Goal: Information Seeking & Learning: Check status

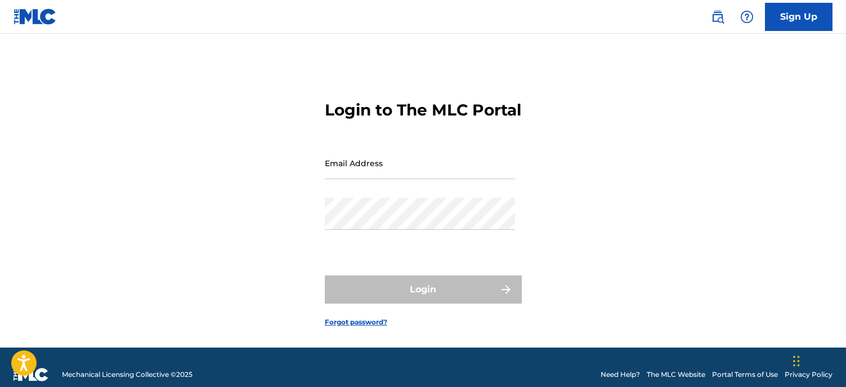
click at [360, 175] on input "Email Address" at bounding box center [420, 163] width 190 height 32
click at [614, 168] on div "Login to The MLC Portal Email Address Password Login Forgot password?" at bounding box center [423, 205] width 788 height 286
click at [410, 179] on input "Email Address" at bounding box center [420, 163] width 190 height 32
click at [355, 179] on input "Email Address" at bounding box center [420, 163] width 190 height 32
click at [381, 173] on input "Email Address" at bounding box center [420, 163] width 190 height 32
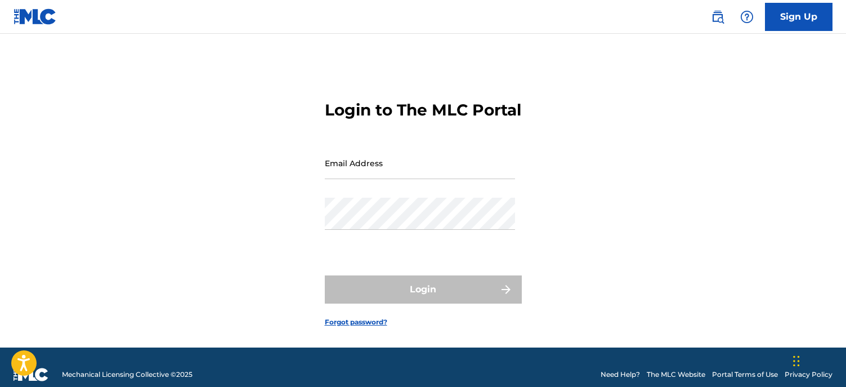
click at [523, 186] on div "Login to The MLC Portal Email Address Password Login Forgot password?" at bounding box center [423, 205] width 788 height 286
click at [496, 179] on input "Email Address" at bounding box center [420, 163] width 190 height 32
click at [545, 178] on div "Login to The MLC Portal Email Address Password Login Forgot password?" at bounding box center [423, 205] width 788 height 286
click at [402, 176] on input "Email Address" at bounding box center [420, 163] width 190 height 32
type input "[PERSON_NAME][EMAIL_ADDRESS][DOMAIN_NAME]"
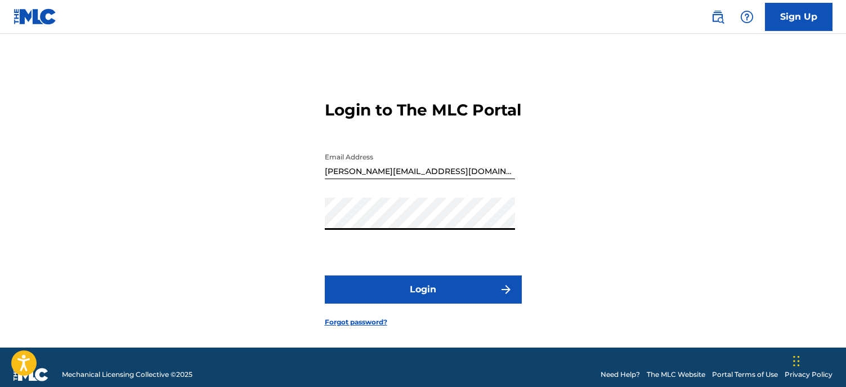
click at [407, 304] on button "Login" at bounding box center [423, 289] width 197 height 28
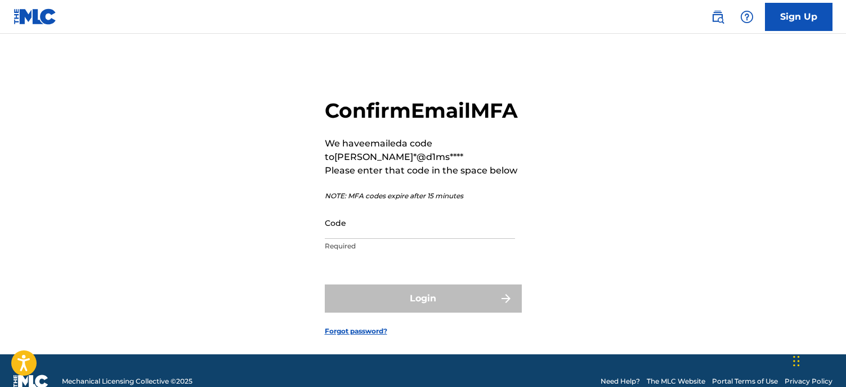
click at [347, 239] on input "Code" at bounding box center [420, 223] width 190 height 32
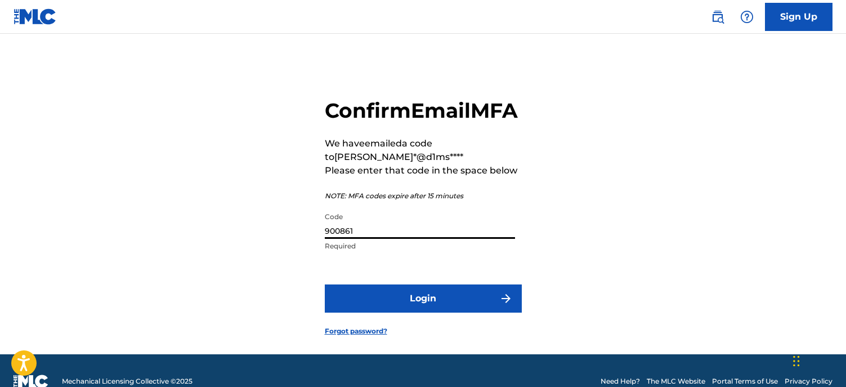
type input "900861"
click at [372, 313] on button "Login" at bounding box center [423, 298] width 197 height 28
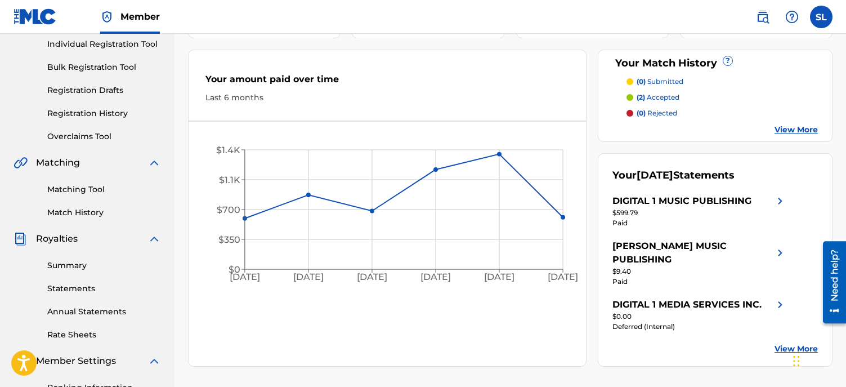
scroll to position [147, 0]
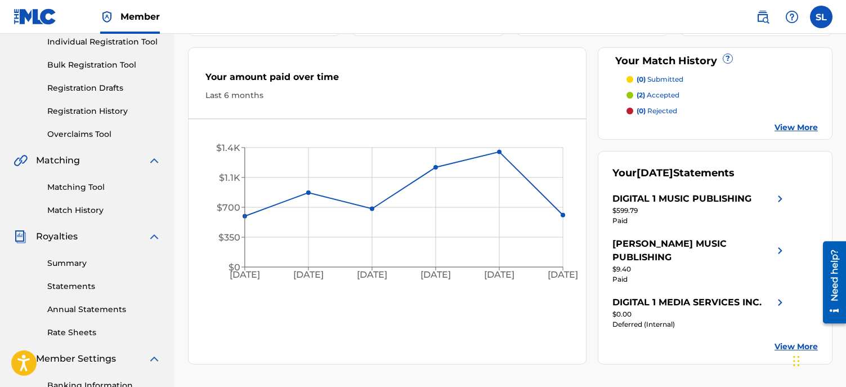
click at [83, 289] on link "Statements" at bounding box center [104, 286] width 114 height 12
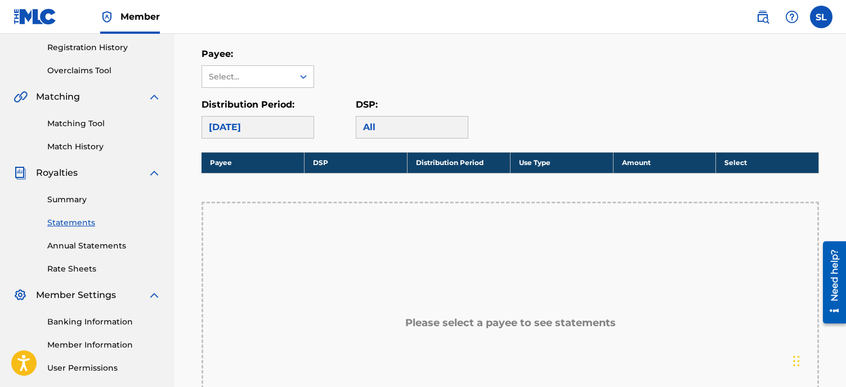
scroll to position [304, 0]
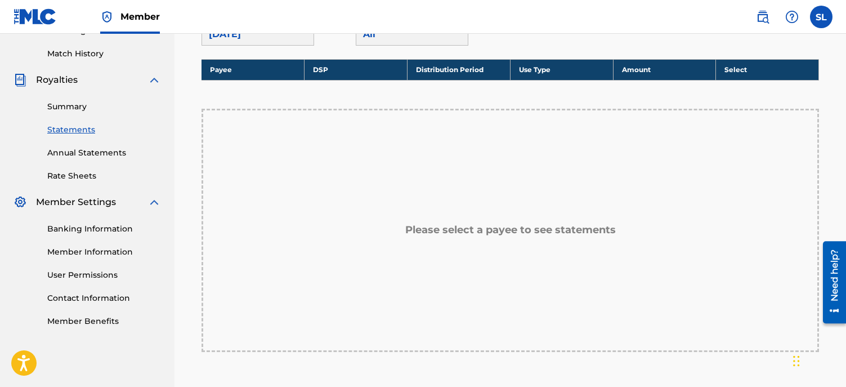
click at [99, 153] on link "Annual Statements" at bounding box center [104, 153] width 114 height 12
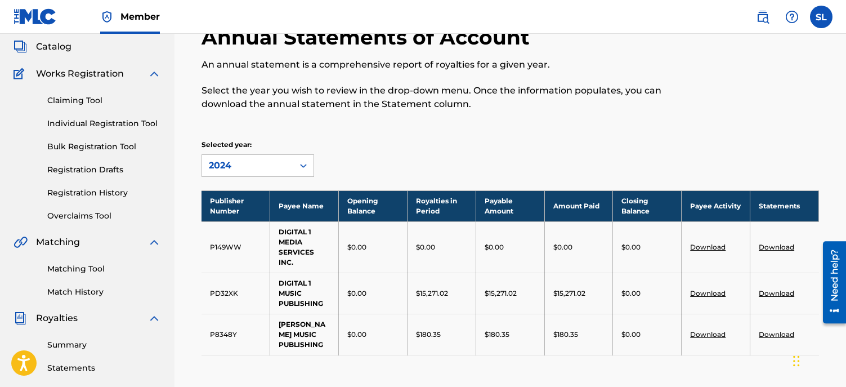
scroll to position [103, 0]
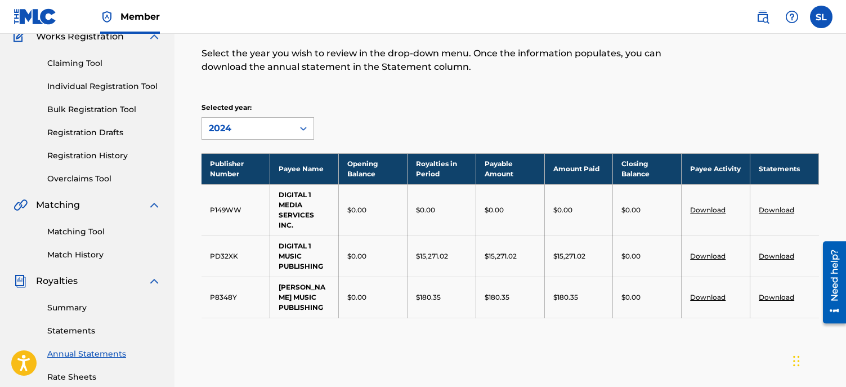
click at [299, 131] on icon at bounding box center [303, 128] width 11 height 11
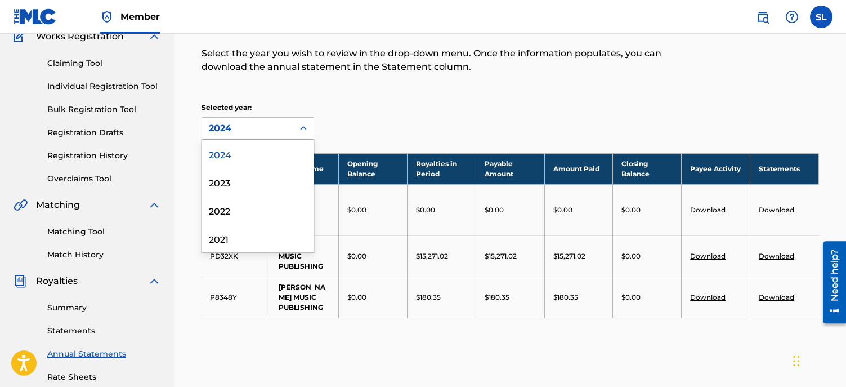
click at [253, 154] on div "2024" at bounding box center [258, 154] width 112 height 28
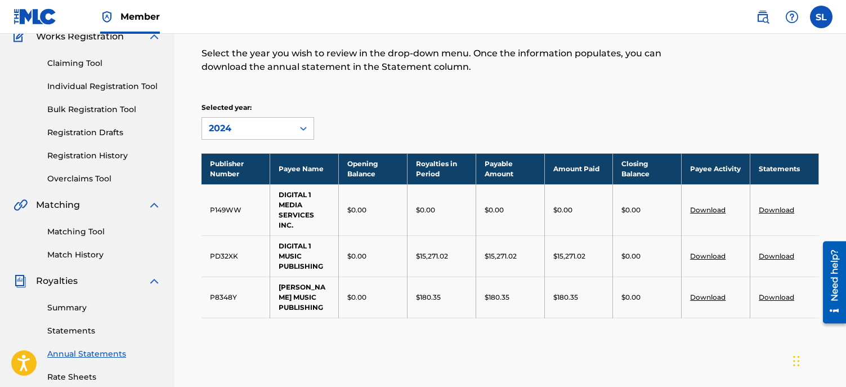
click at [344, 121] on div "Selected year: 2024" at bounding box center [279, 121] width 154 height 37
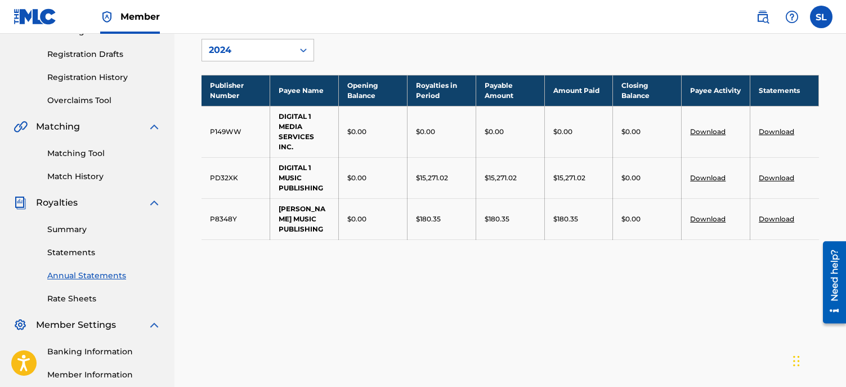
scroll to position [269, 0]
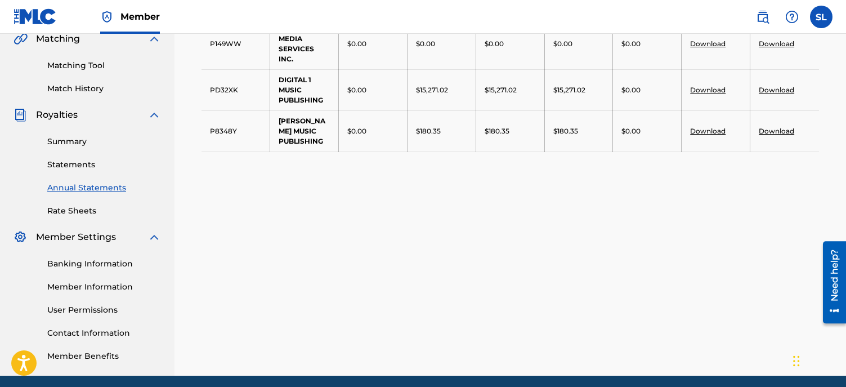
click at [77, 164] on link "Statements" at bounding box center [104, 165] width 114 height 12
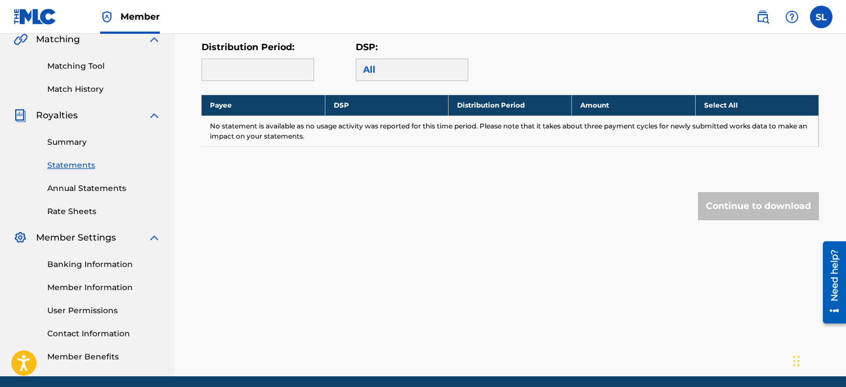
scroll to position [266, 0]
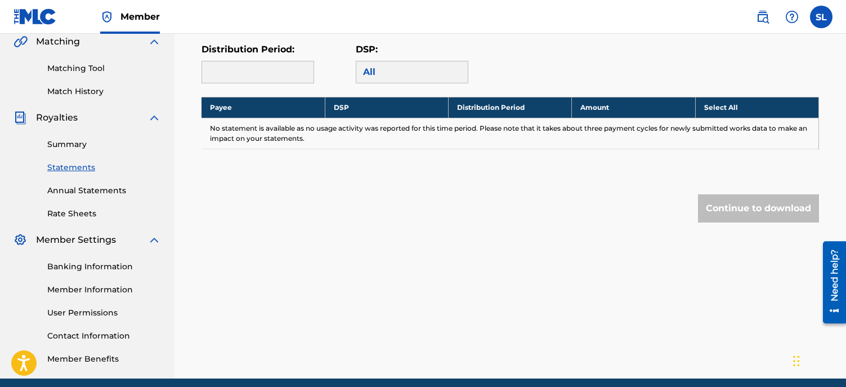
click at [72, 146] on link "Summary" at bounding box center [104, 145] width 114 height 12
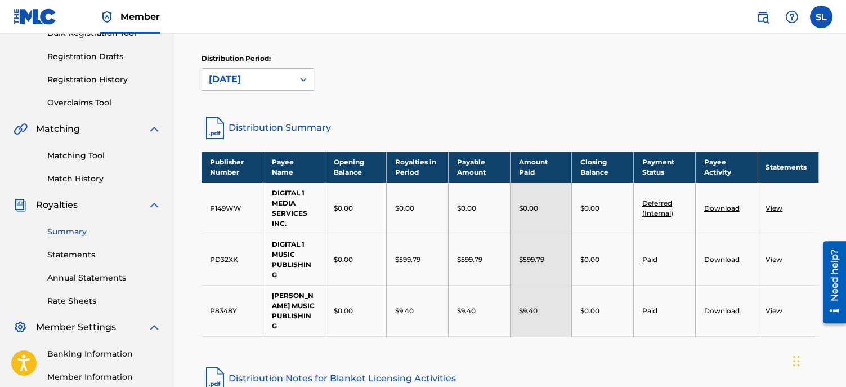
scroll to position [180, 0]
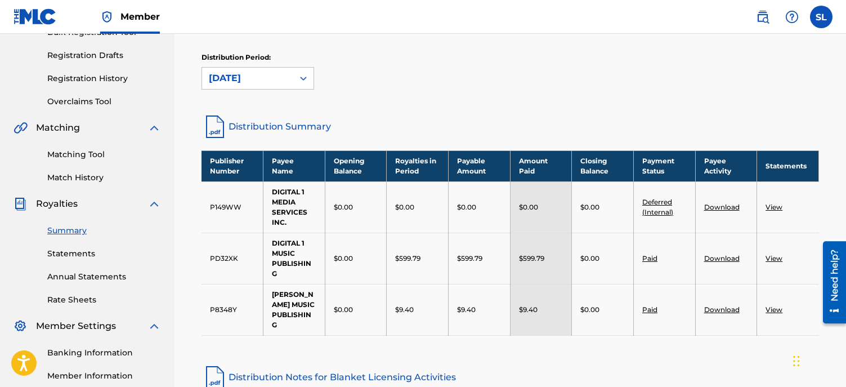
click at [79, 301] on link "Rate Sheets" at bounding box center [104, 300] width 114 height 12
